Goal: Information Seeking & Learning: Learn about a topic

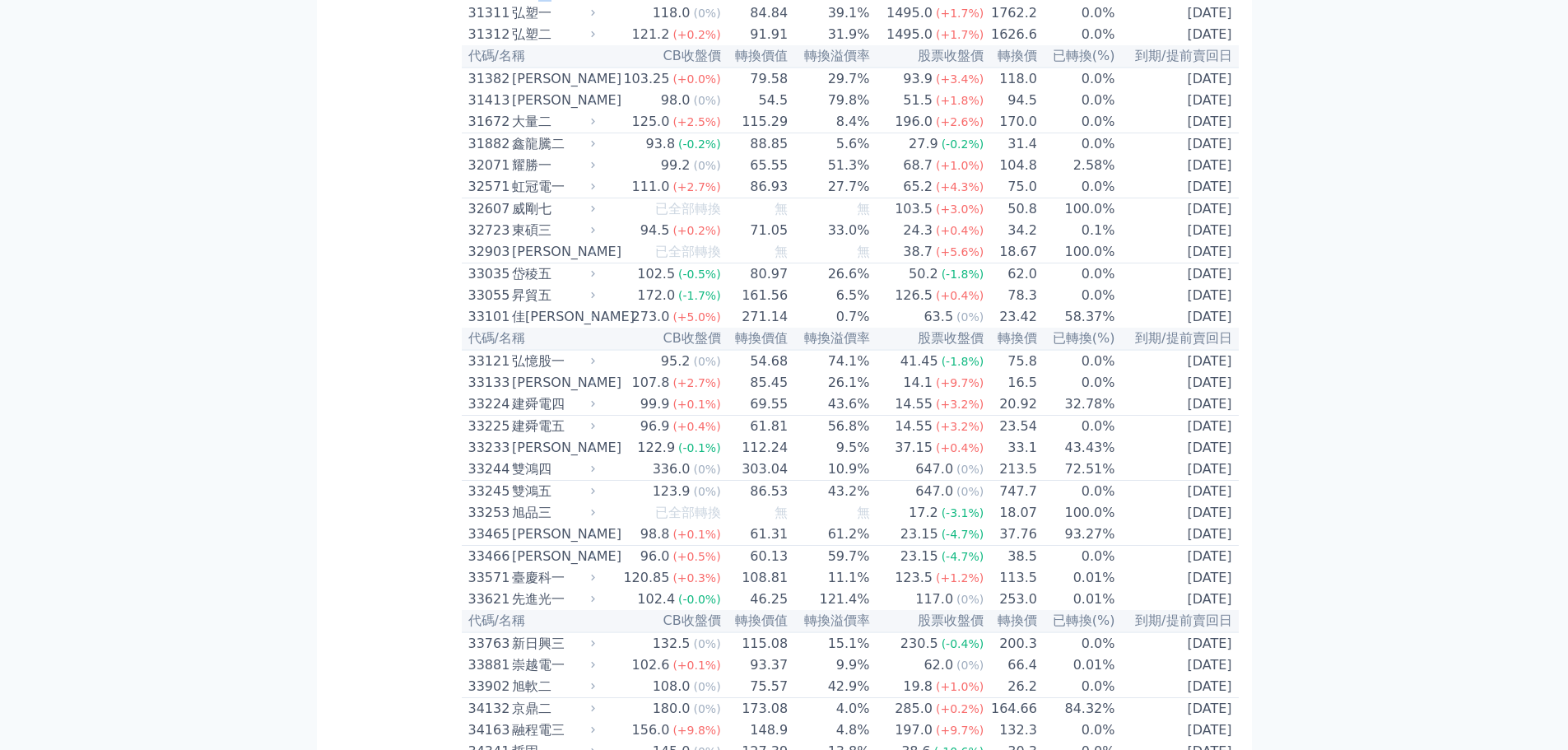
scroll to position [2634, 0]
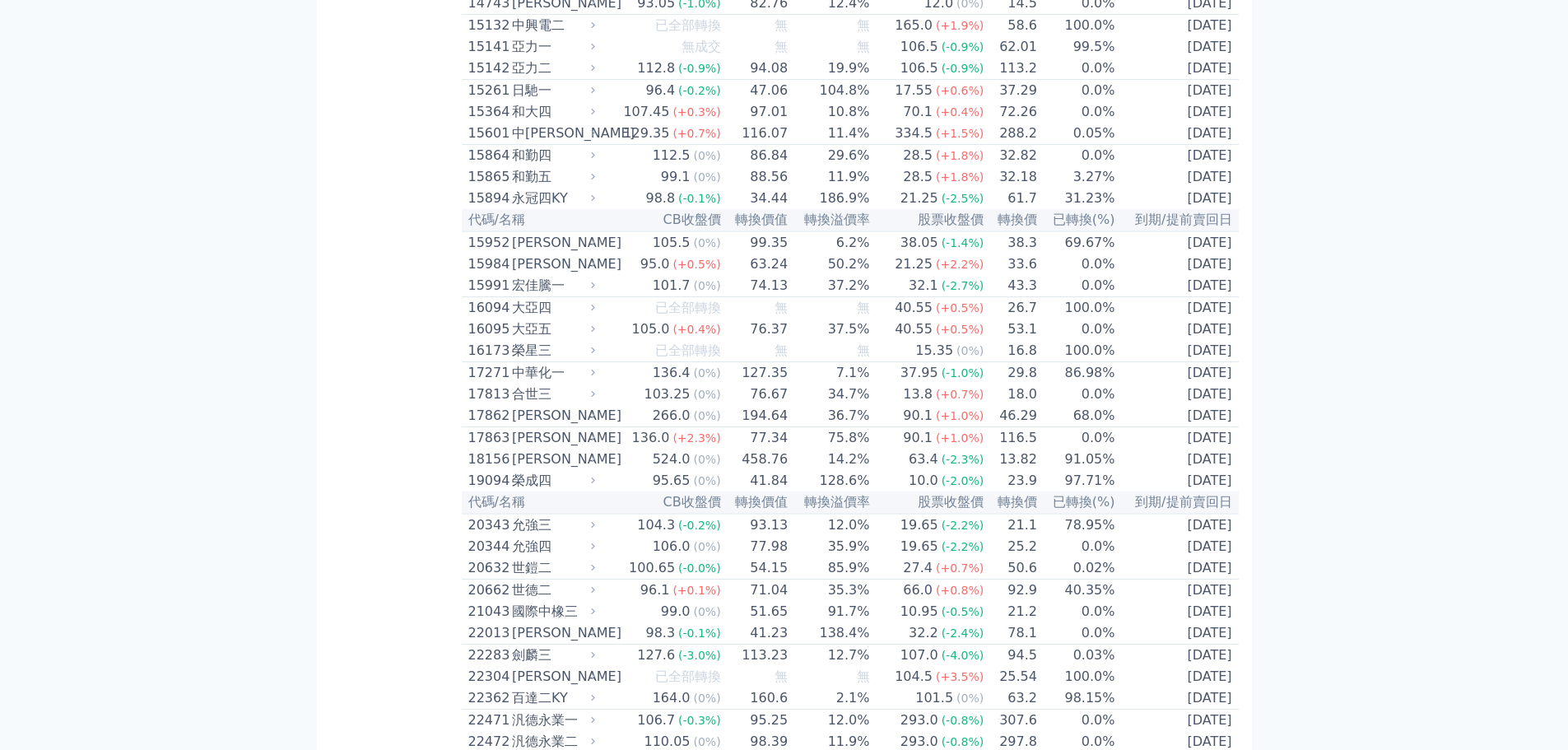
scroll to position [0, 0]
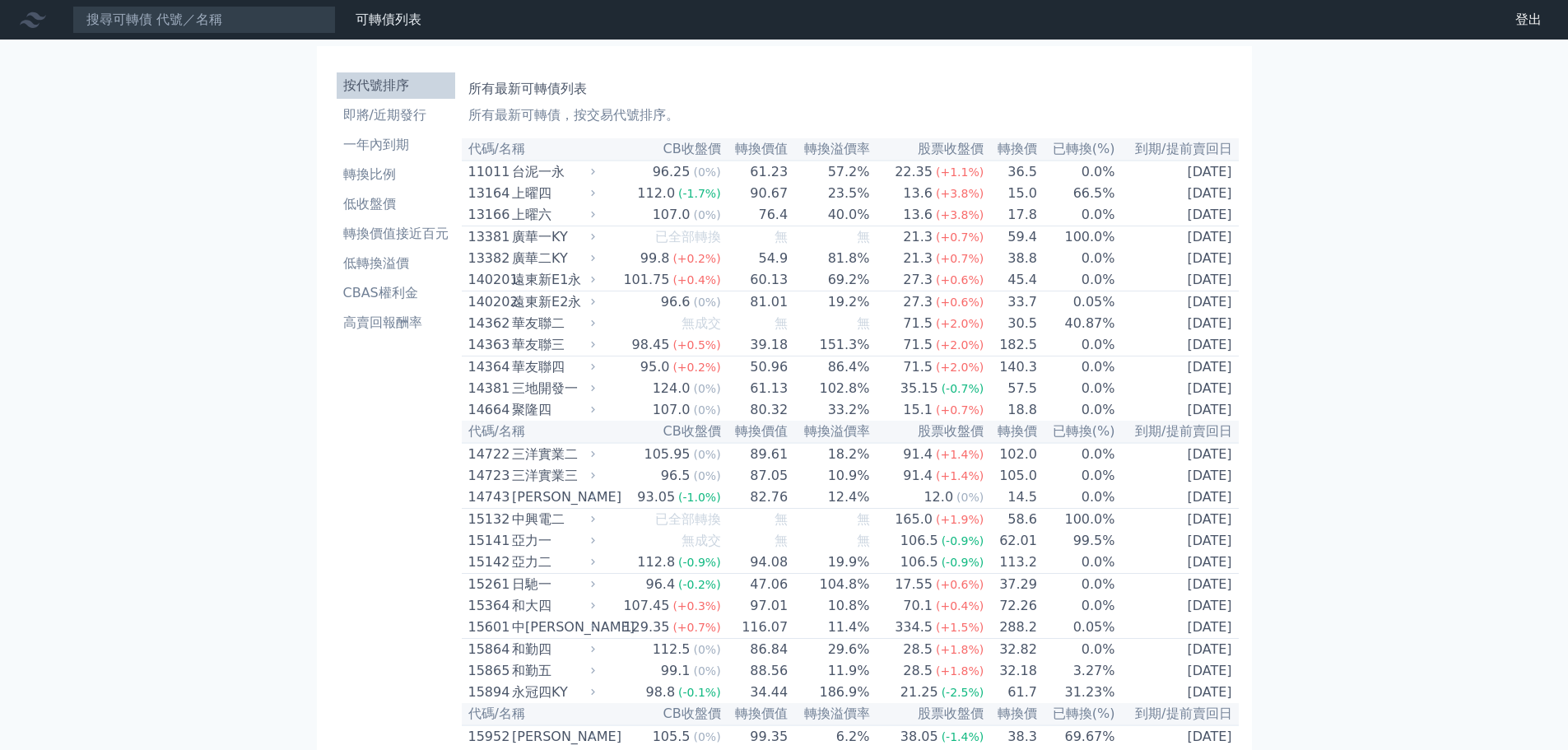
click at [598, 172] on icon at bounding box center [592, 171] width 11 height 11
click at [648, 224] on td "107.0 (0%)" at bounding box center [660, 215] width 123 height 23
click at [725, 216] on td "76.4" at bounding box center [755, 215] width 68 height 23
click at [399, 139] on li "一年內到期" at bounding box center [396, 145] width 118 height 20
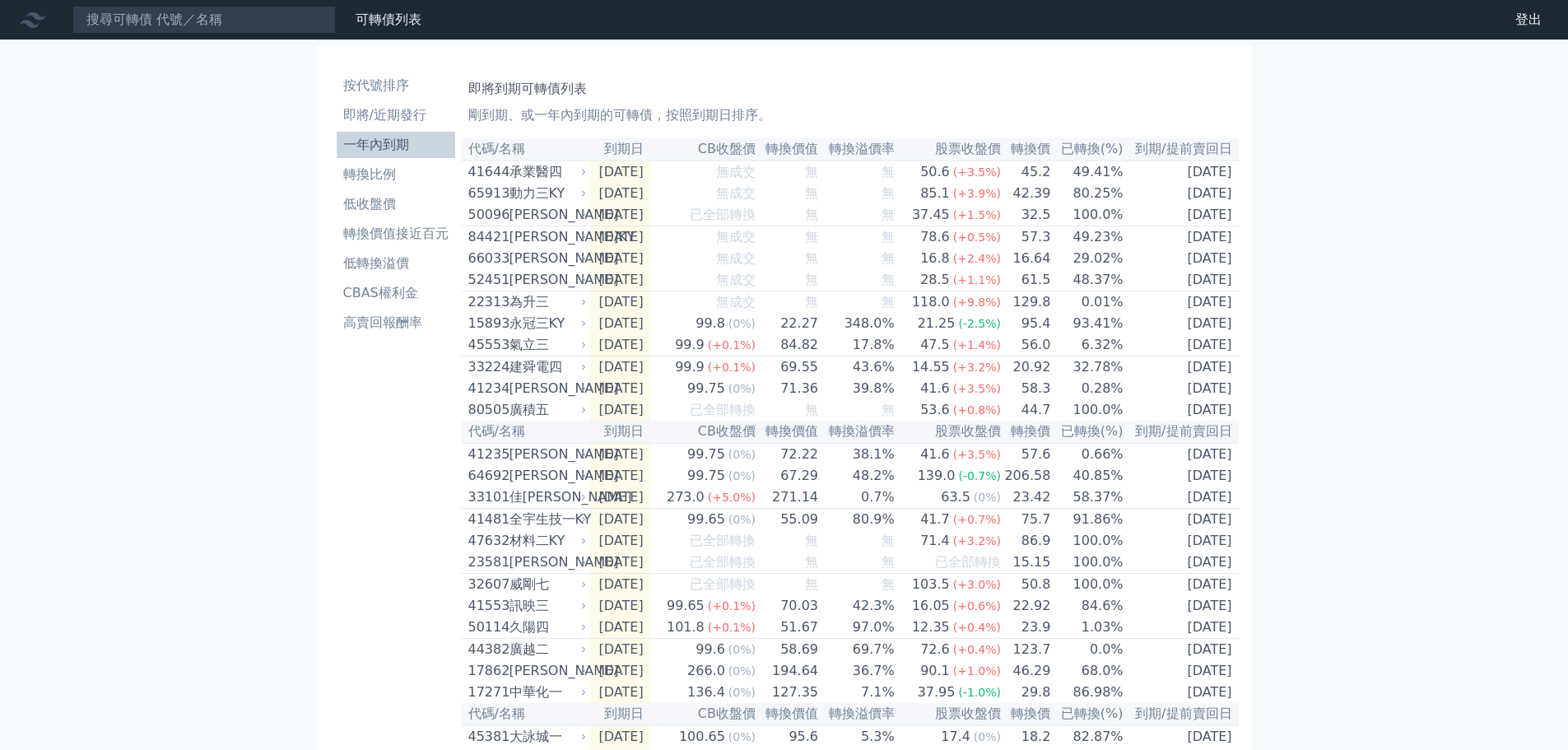
click at [537, 200] on div "動力三KY" at bounding box center [547, 194] width 74 height 20
click at [537, 201] on div "動力三KY" at bounding box center [547, 194] width 74 height 20
click at [541, 198] on div "動力三KY" at bounding box center [547, 194] width 74 height 20
click at [573, 202] on div "動力三KY" at bounding box center [547, 194] width 74 height 20
click at [582, 204] on div "動力三KY" at bounding box center [547, 194] width 74 height 20
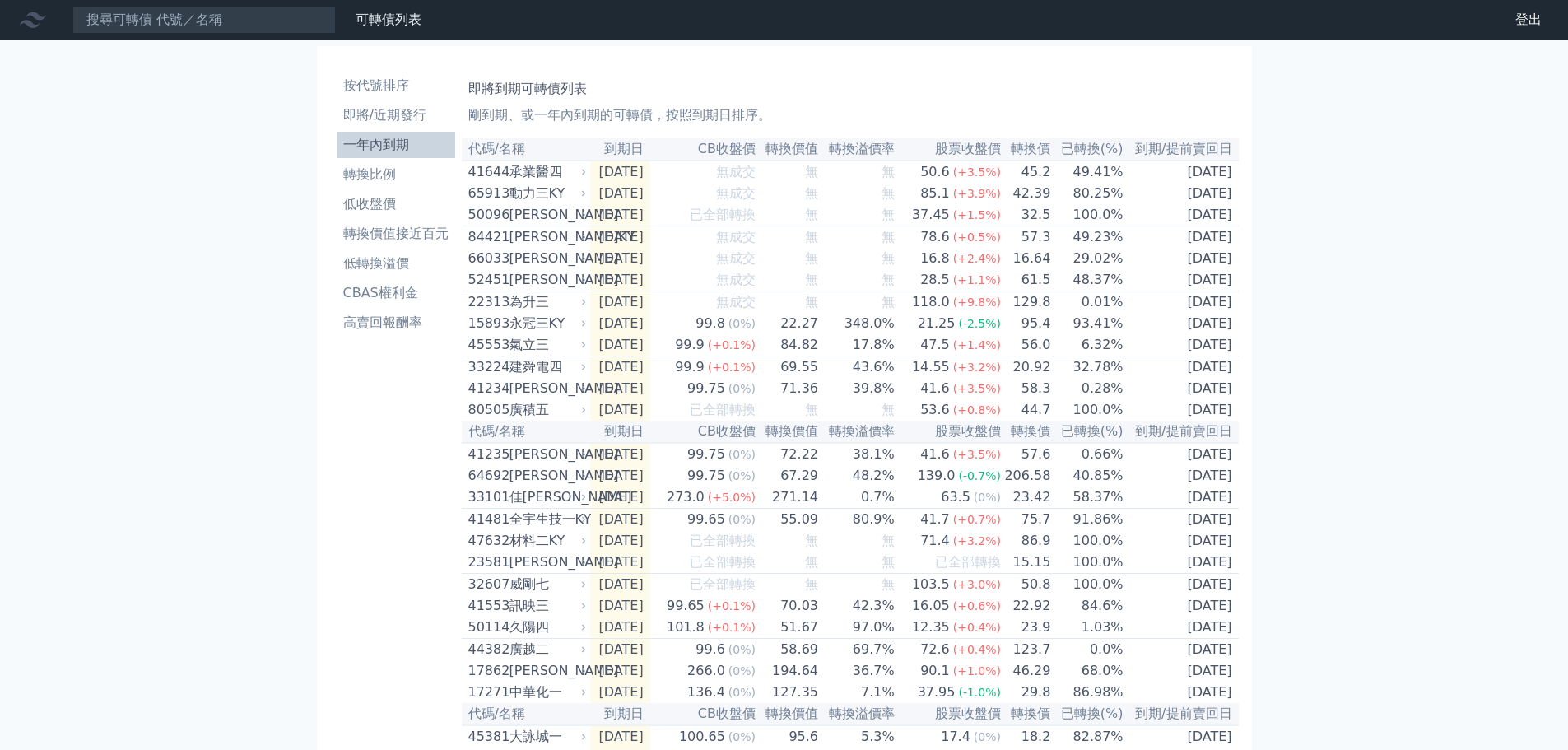
click at [588, 197] on icon at bounding box center [583, 194] width 10 height 10
click at [584, 198] on icon at bounding box center [583, 194] width 10 height 10
click at [515, 304] on div "為升三" at bounding box center [547, 302] width 74 height 20
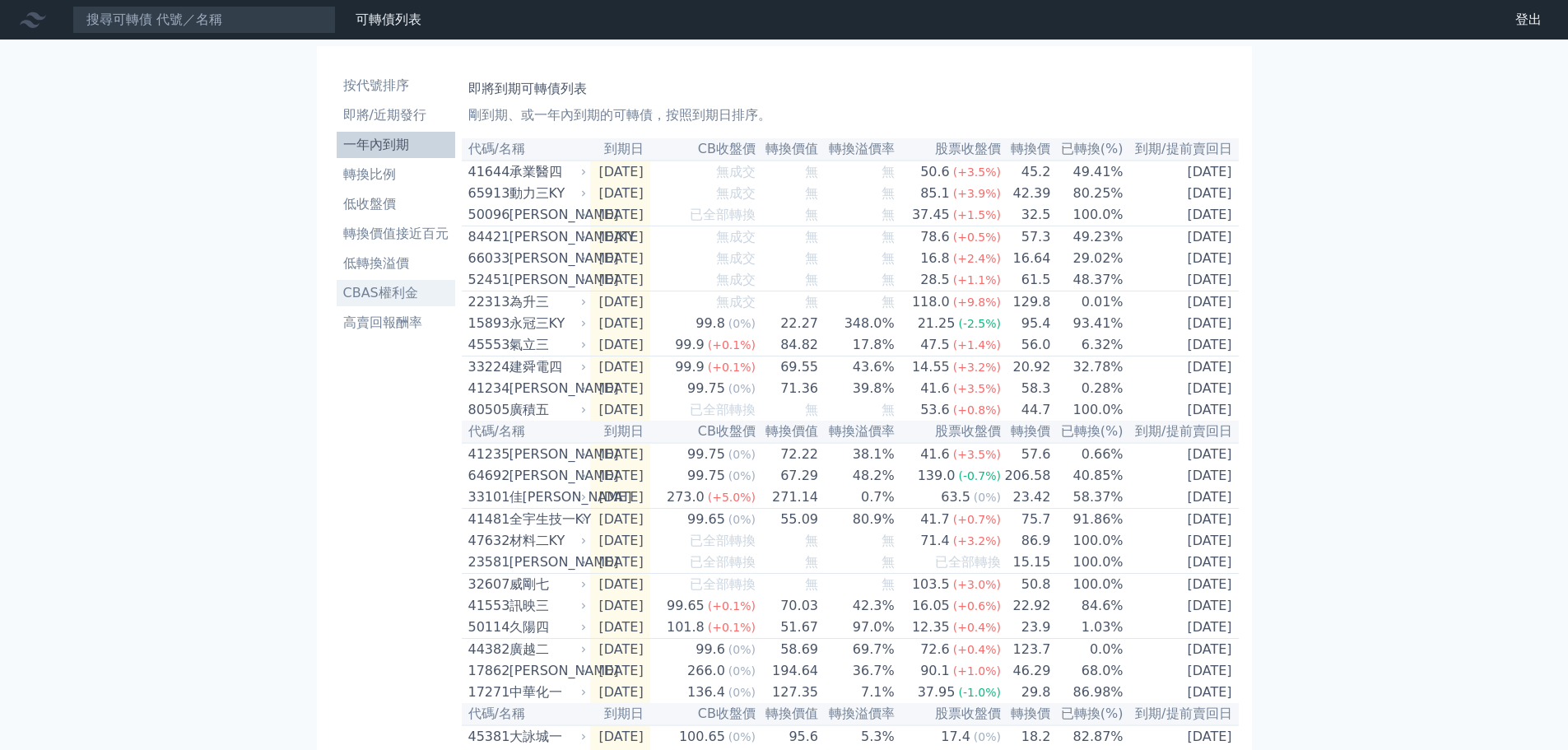
click at [410, 289] on li "CBAS權利金" at bounding box center [396, 293] width 118 height 20
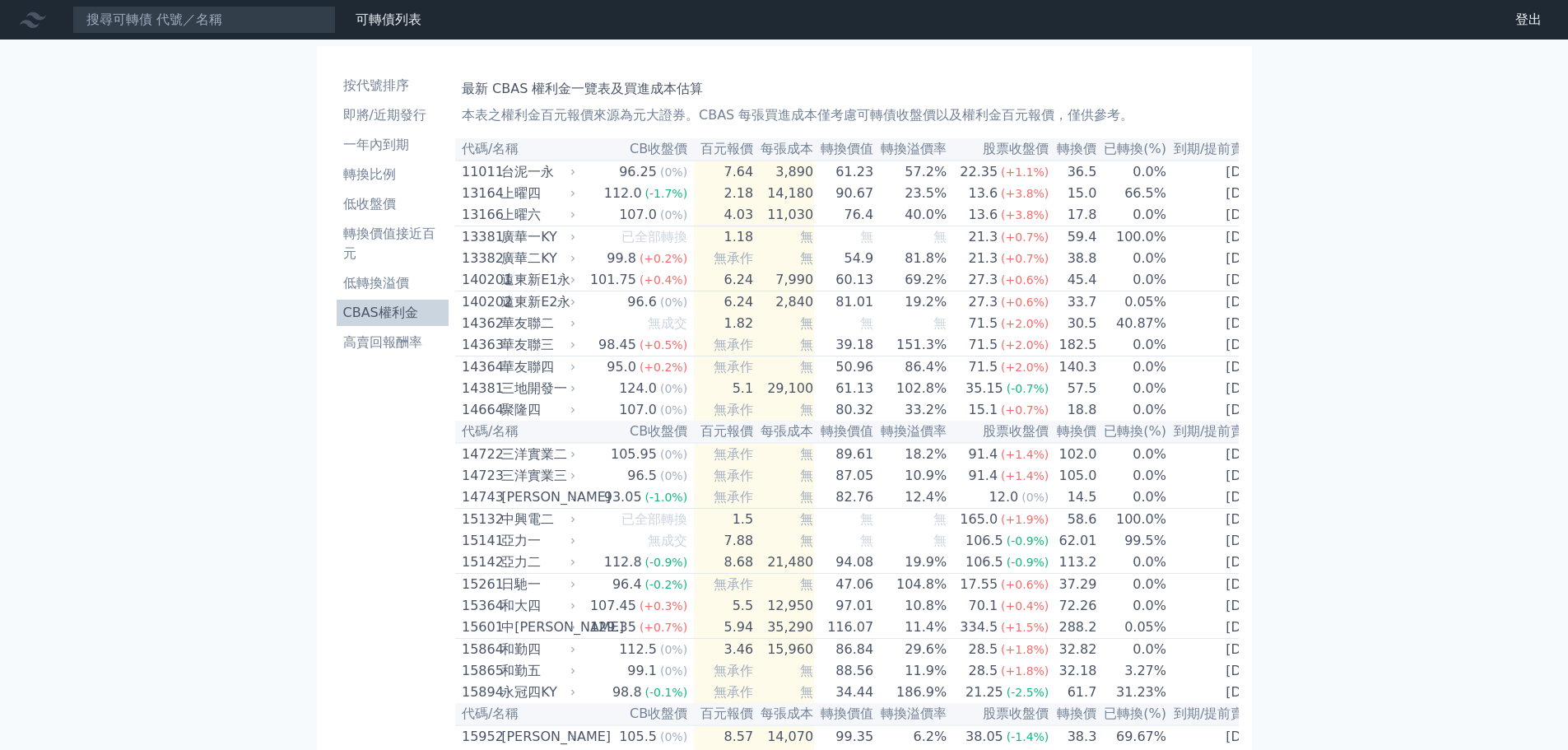
click at [533, 232] on td "13381 [GEOGRAPHIC_DATA]" at bounding box center [517, 237] width 124 height 23
click at [538, 219] on div "上曜六" at bounding box center [537, 215] width 71 height 20
click at [540, 187] on div "上曜四" at bounding box center [537, 194] width 71 height 20
click at [540, 186] on div "上曜四" at bounding box center [537, 194] width 71 height 20
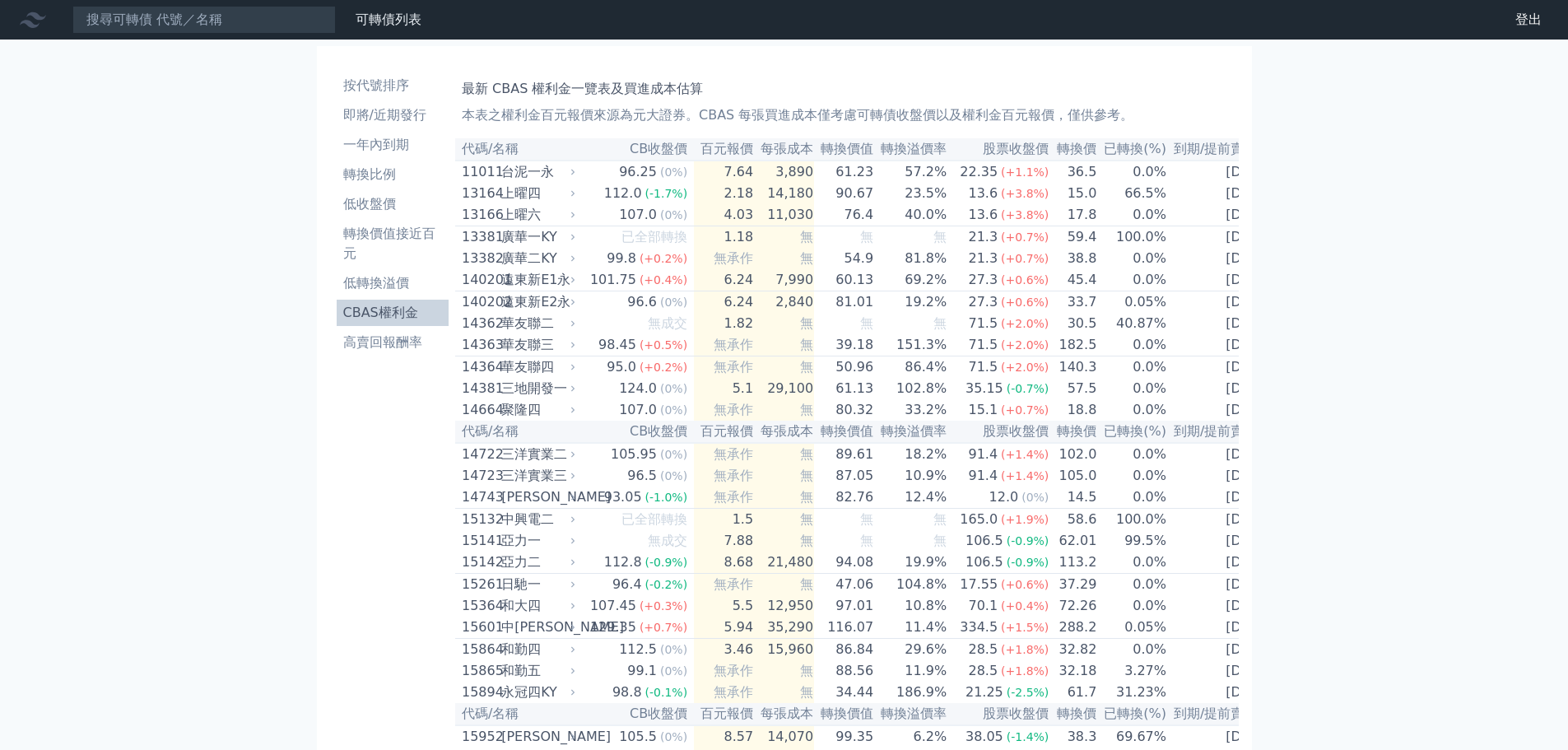
click at [540, 174] on div "台泥一永" at bounding box center [537, 172] width 71 height 20
click at [538, 177] on div "台泥一永" at bounding box center [537, 172] width 71 height 20
click at [529, 224] on div "上曜六" at bounding box center [537, 215] width 71 height 20
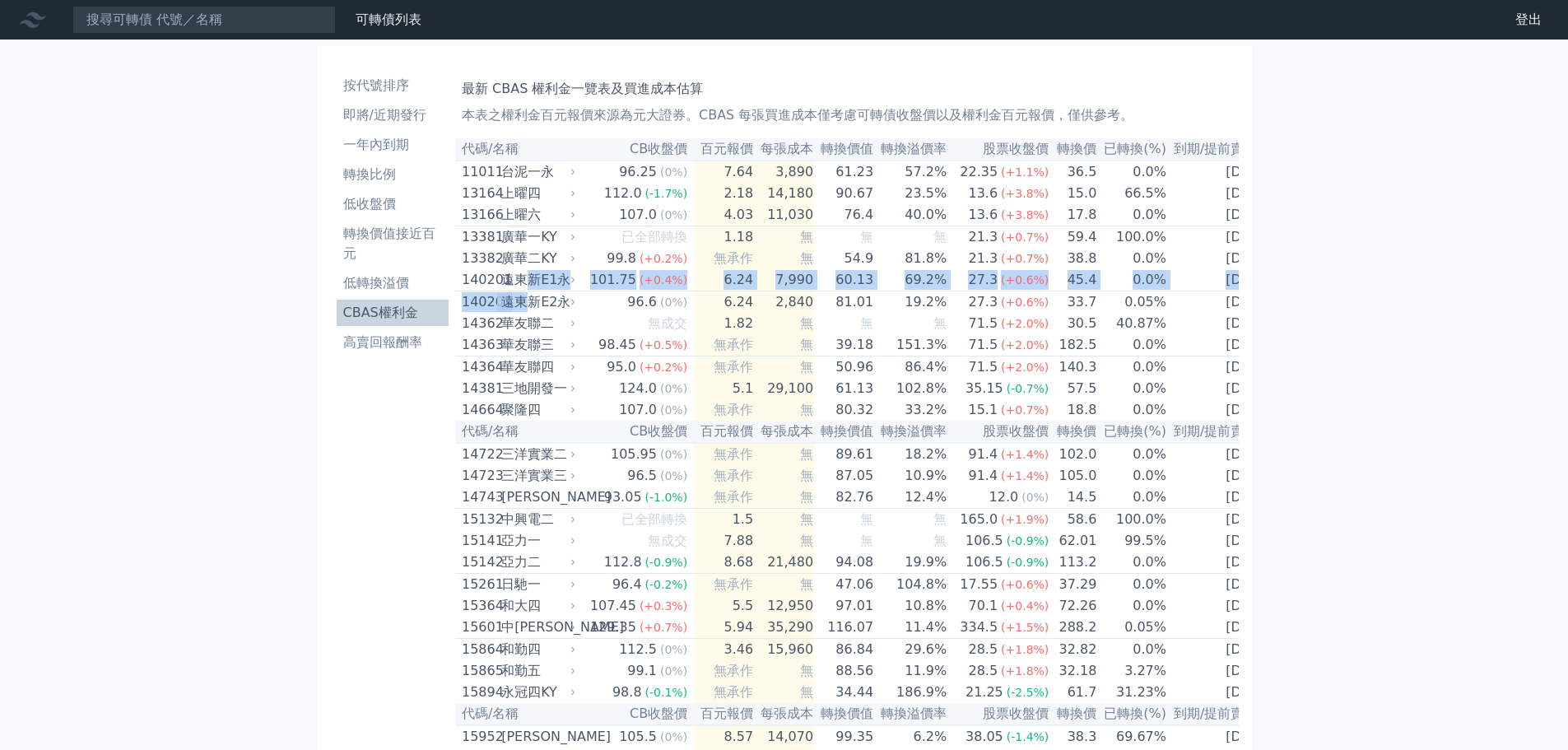
click at [533, 305] on div "遠東新E2永" at bounding box center [537, 302] width 71 height 20
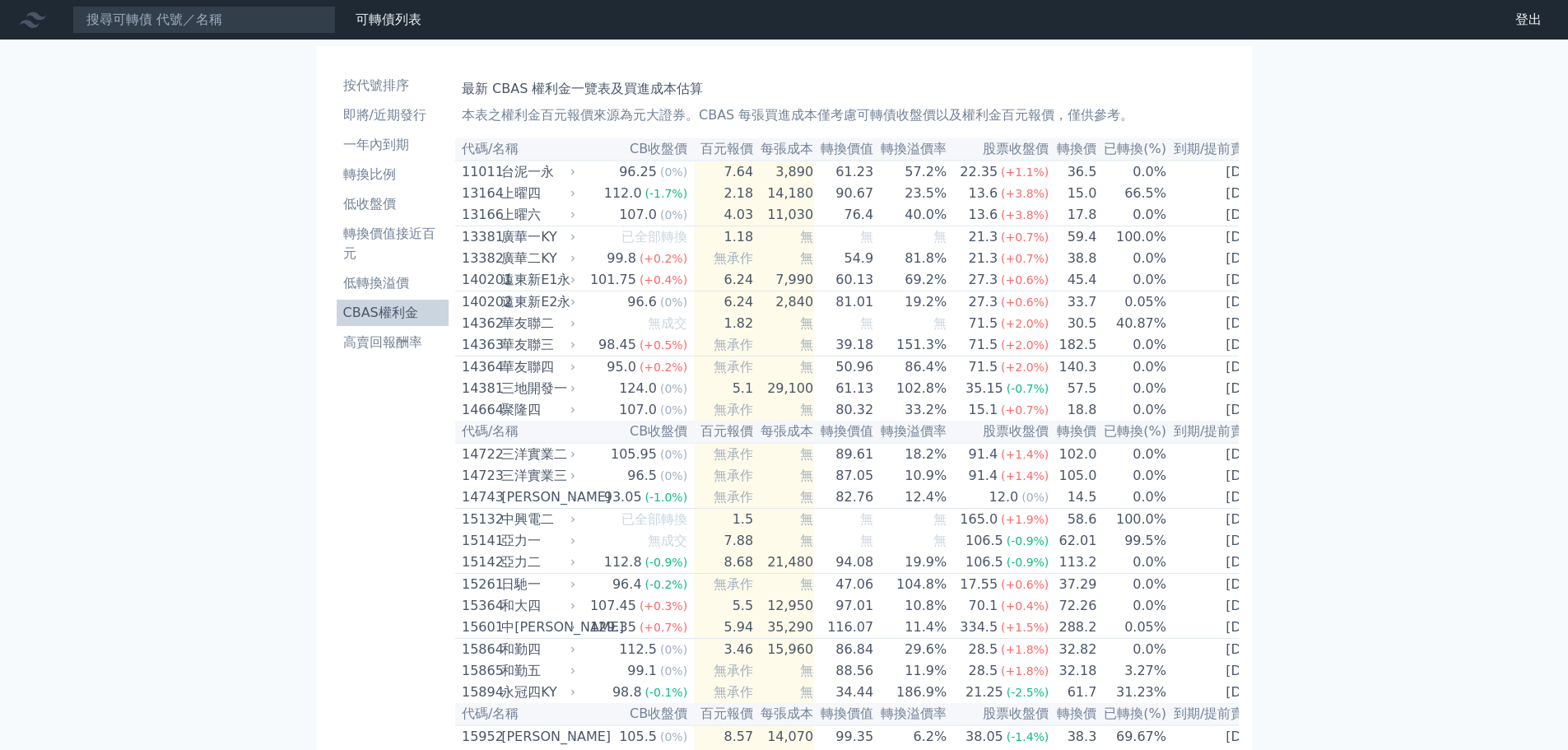
click at [558, 420] on div "聚隆四" at bounding box center [537, 410] width 71 height 20
click at [558, 486] on div "三洋實業三" at bounding box center [537, 476] width 71 height 20
click at [556, 486] on div "三洋實業三" at bounding box center [537, 476] width 71 height 20
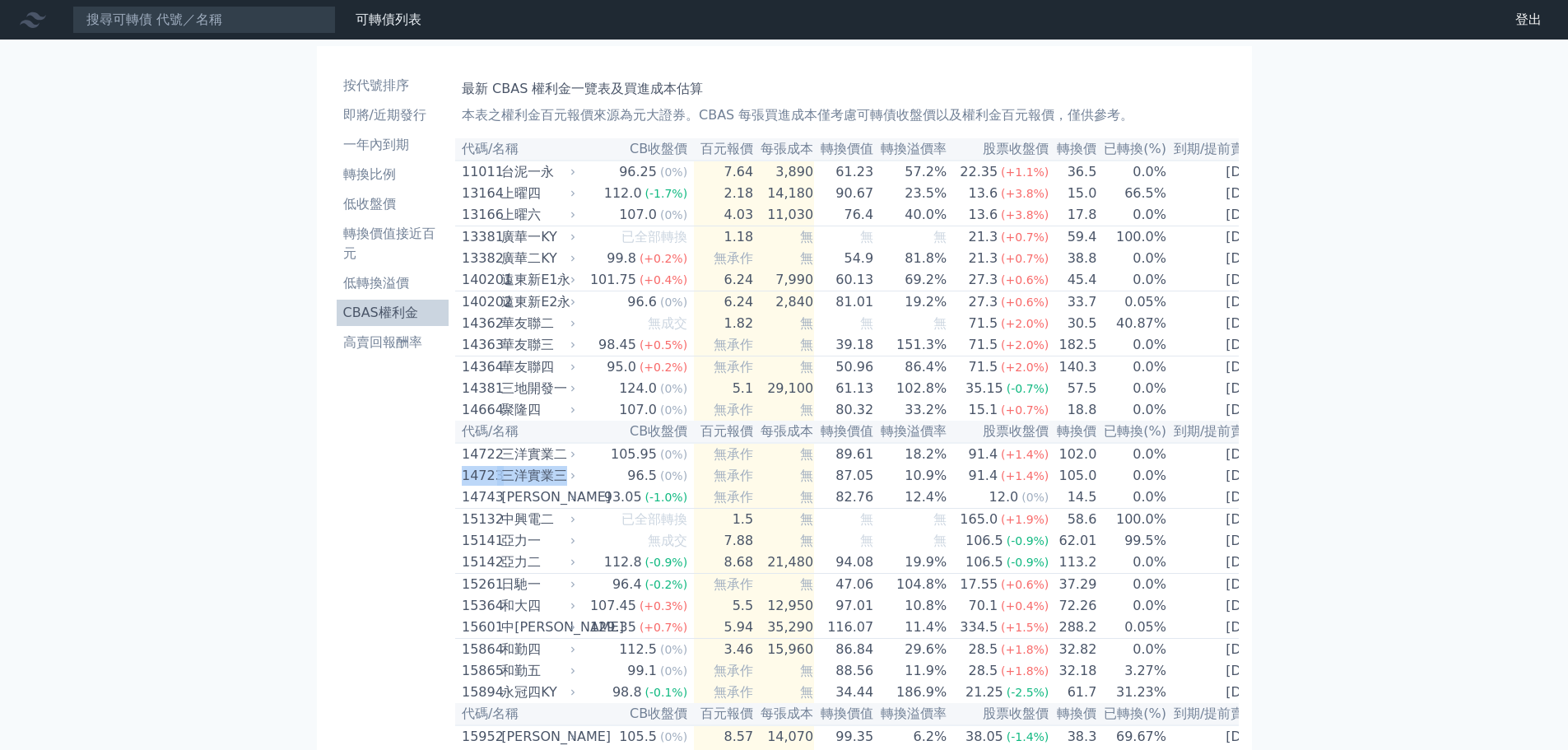
click at [556, 486] on div "三洋實業三" at bounding box center [537, 476] width 71 height 20
